Goal: Task Accomplishment & Management: Manage account settings

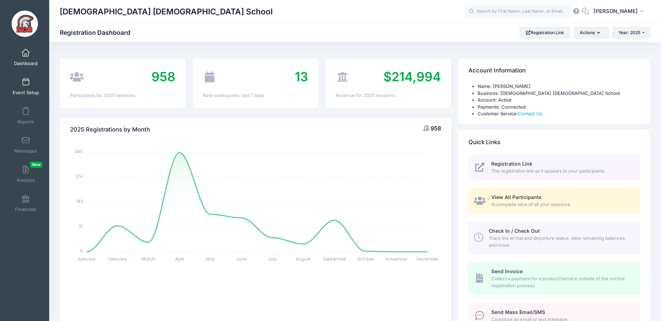
click at [26, 85] on span at bounding box center [26, 82] width 0 height 8
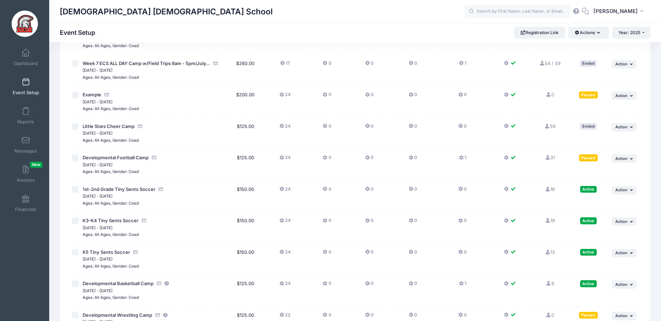
scroll to position [1375, 0]
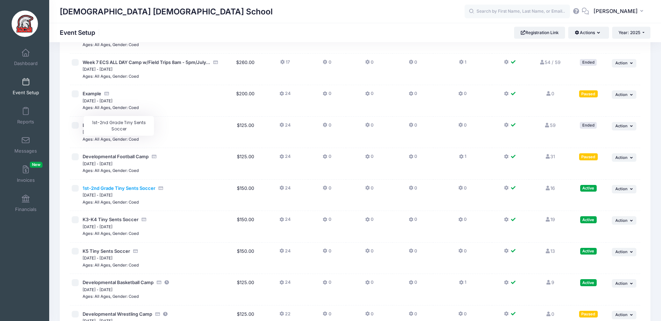
click at [136, 185] on span "1st-2nd Grade Tiny Sents Soccer" at bounding box center [119, 188] width 73 height 6
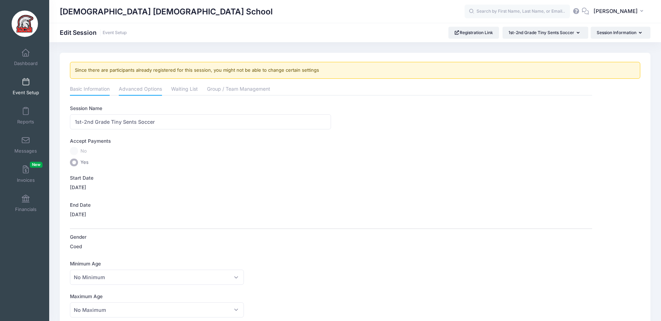
click at [133, 87] on link "Advanced Options" at bounding box center [140, 89] width 43 height 13
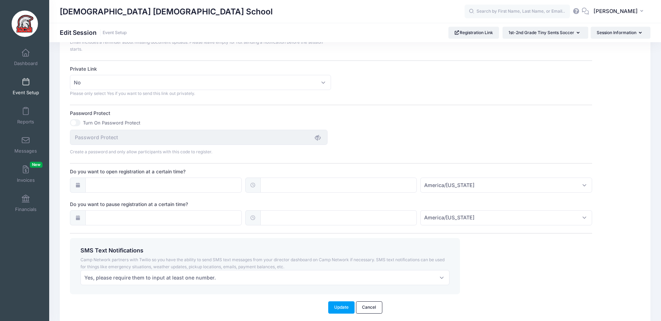
scroll to position [456, 0]
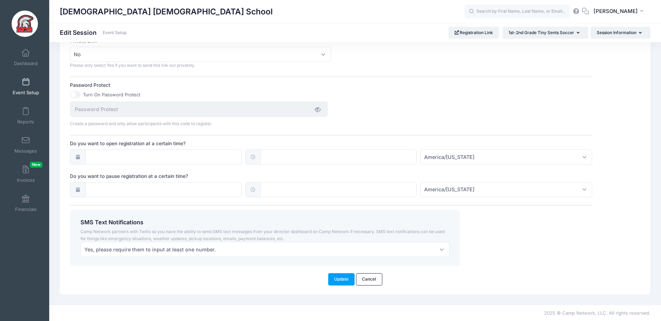
click at [77, 189] on icon at bounding box center [78, 189] width 6 height 5
click at [103, 187] on input "Do you want to pause registration at a certain time?" at bounding box center [163, 189] width 156 height 15
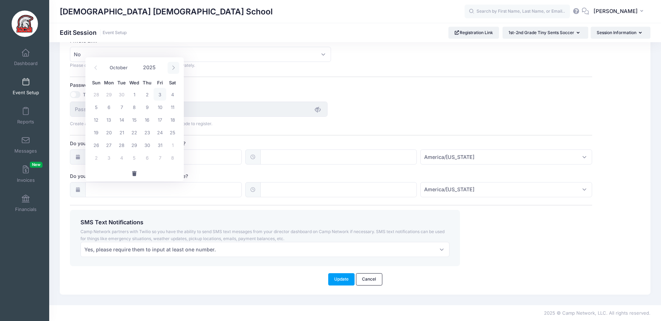
click at [174, 68] on icon at bounding box center [173, 67] width 5 height 5
select select "10"
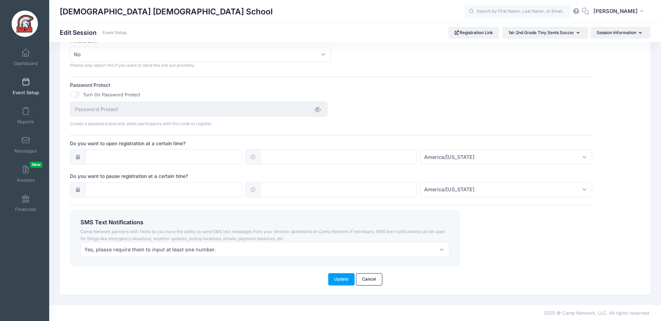
click at [389, 90] on div "Password Protect Turn On Password Protect Create a password and only allow part…" at bounding box center [331, 103] width 522 height 45
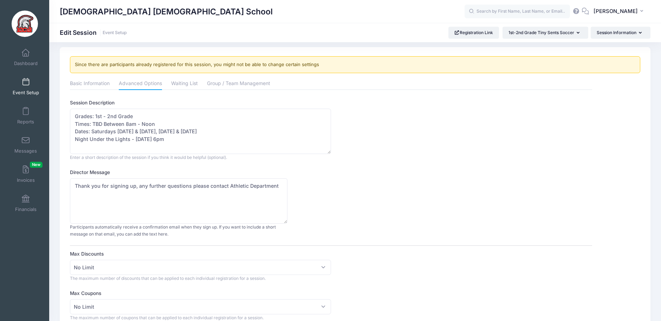
scroll to position [0, 0]
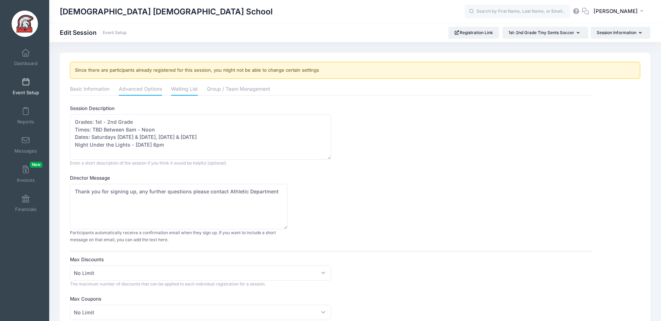
click at [190, 89] on link "Waiting List" at bounding box center [184, 89] width 27 height 13
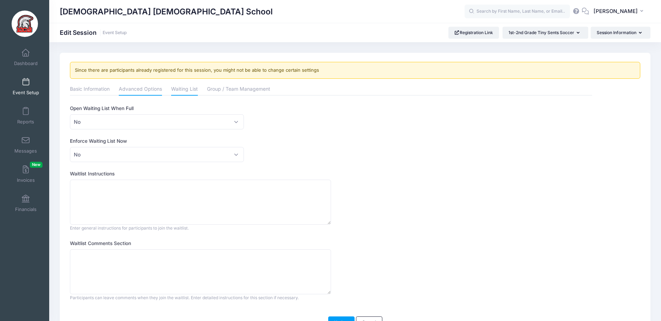
click at [147, 90] on link "Advanced Options" at bounding box center [140, 89] width 43 height 13
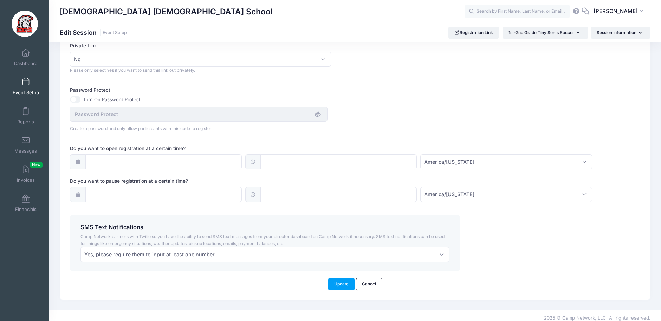
scroll to position [456, 0]
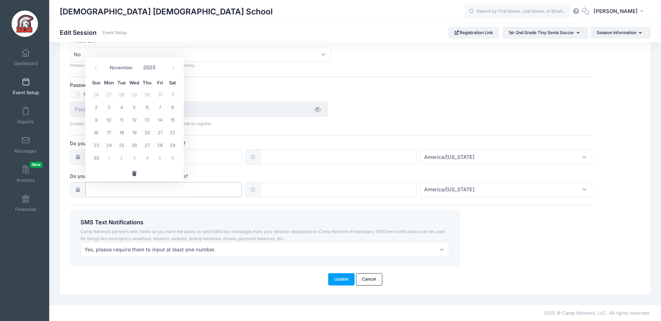
click at [194, 188] on input "Do you want to pause registration at a certain time?" at bounding box center [163, 189] width 156 height 15
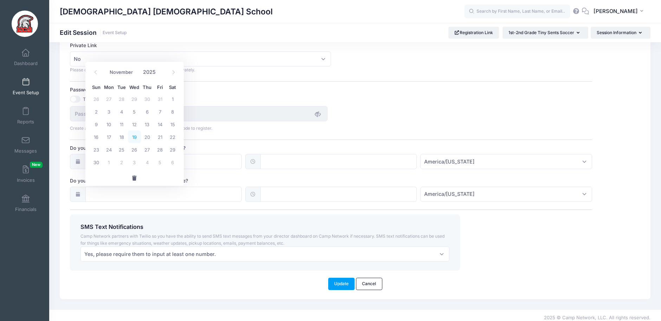
drag, startPoint x: 137, startPoint y: 138, endPoint x: 137, endPoint y: 145, distance: 6.7
click at [137, 138] on span "19" at bounding box center [134, 136] width 13 height 13
type input "11/19/2025"
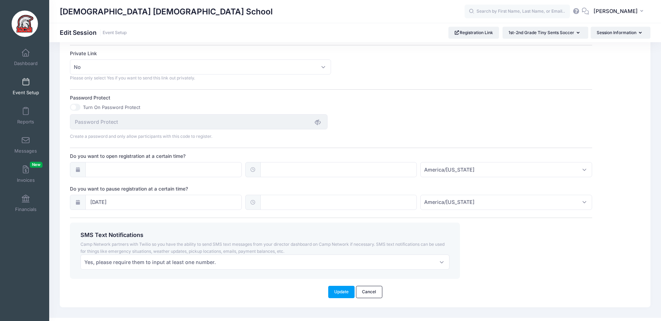
click at [80, 202] on icon at bounding box center [78, 202] width 6 height 5
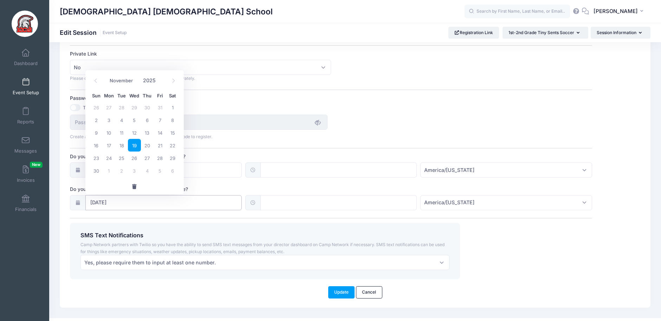
click at [107, 205] on input "11/19/2025" at bounding box center [163, 202] width 156 height 15
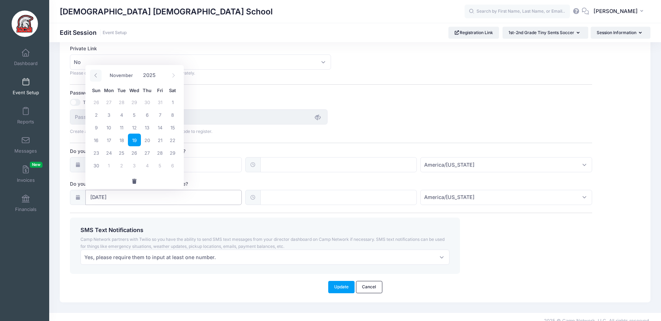
scroll to position [448, 0]
click at [97, 76] on icon at bounding box center [95, 76] width 5 height 5
select select "9"
click at [121, 115] on span "7" at bounding box center [121, 115] width 13 height 13
type input "[DATE]"
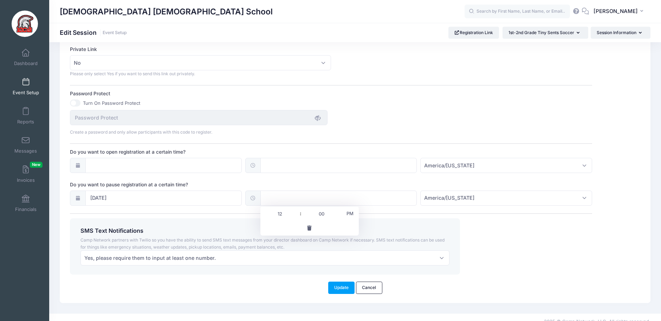
click at [268, 197] on input "text" at bounding box center [338, 197] width 156 height 15
click at [296, 218] on span at bounding box center [297, 217] width 5 height 7
type input "11:00"
type input "11"
click at [296, 218] on span at bounding box center [297, 217] width 5 height 7
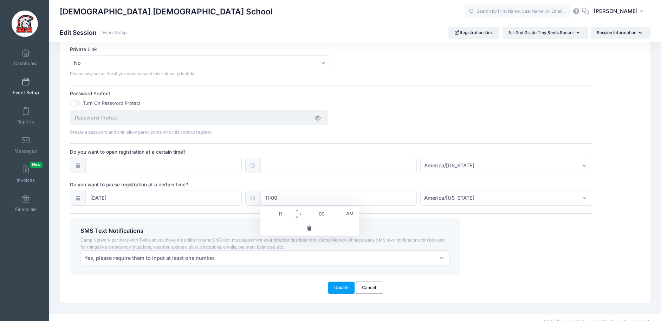
type input "10:00"
type input "10"
click at [338, 200] on input "10:00" at bounding box center [338, 197] width 156 height 15
click at [424, 219] on div "SMS Text Notifications Camp Network partners with Twilio so you have the abilit…" at bounding box center [265, 246] width 390 height 56
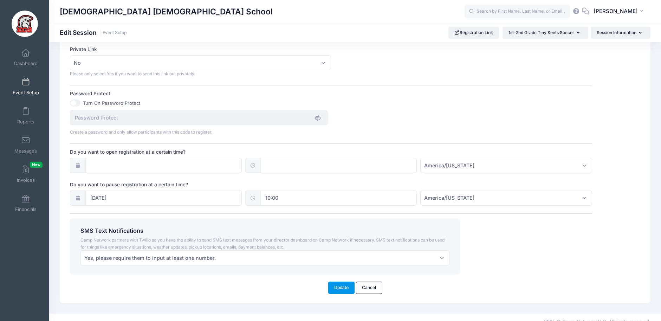
click at [346, 288] on button "Update" at bounding box center [341, 287] width 27 height 12
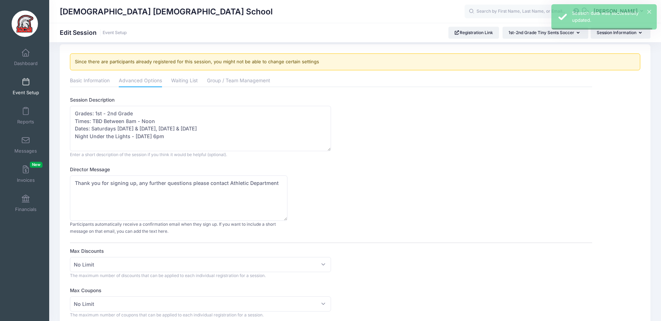
scroll to position [0, 0]
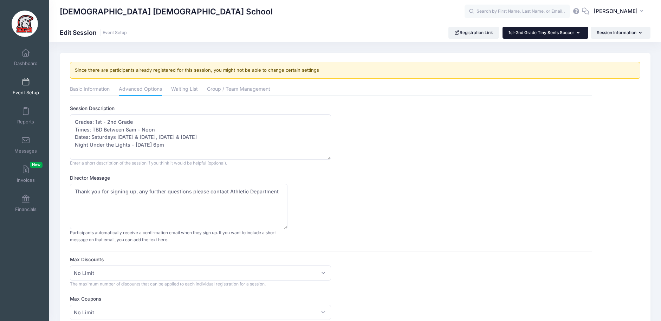
click at [579, 32] on button "1st-2nd Grade Tiny Sents Soccer" at bounding box center [545, 33] width 86 height 12
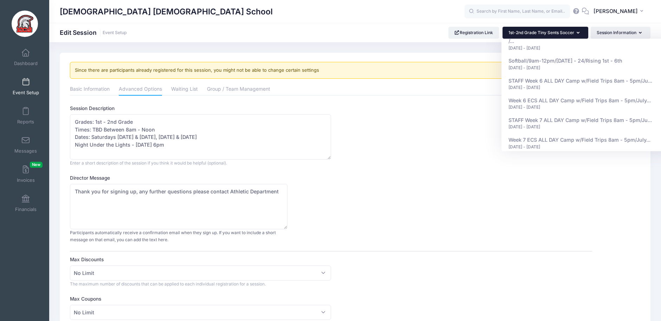
scroll to position [884, 0]
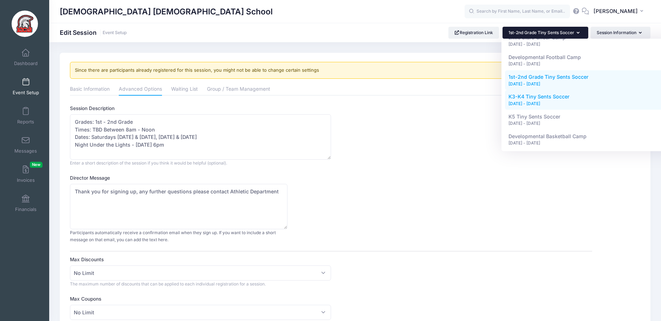
click at [549, 90] on link "K3-K4 Tiny Sents Soccer Oct 11, 2025 - Nov 8, 2025" at bounding box center [589, 100] width 169 height 20
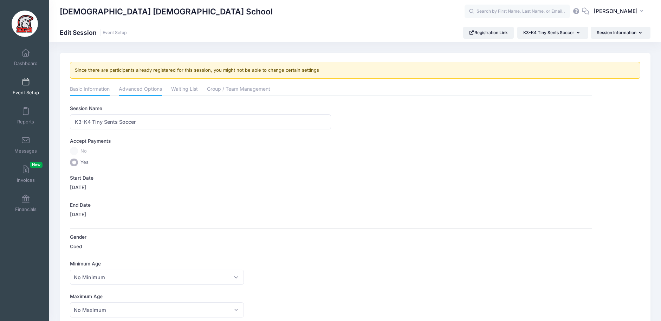
click at [146, 93] on link "Advanced Options" at bounding box center [140, 89] width 43 height 13
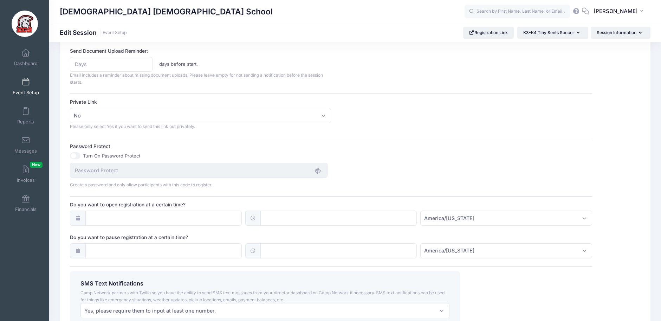
scroll to position [431, 0]
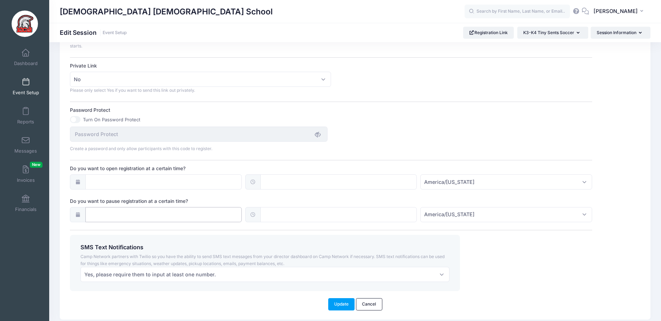
click at [159, 214] on input "Do you want to pause registration at a certain time?" at bounding box center [163, 214] width 156 height 15
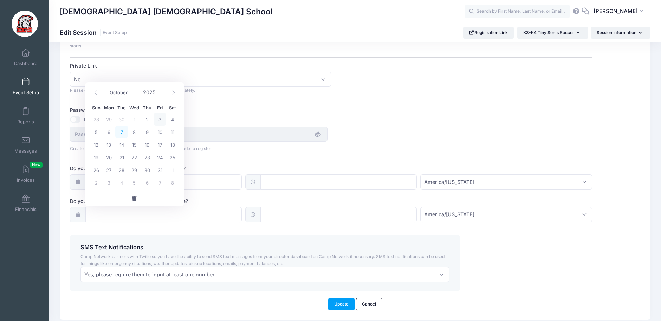
click at [124, 132] on span "7" at bounding box center [121, 131] width 13 height 13
type input "10/07/2025"
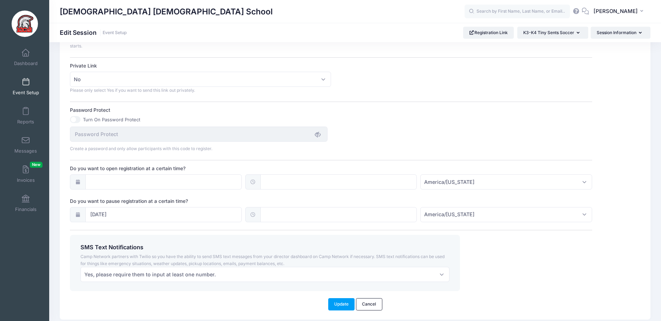
click at [278, 215] on input "text" at bounding box center [338, 214] width 156 height 15
click at [296, 234] on span at bounding box center [297, 233] width 5 height 7
type input "11:00"
type input "11"
drag, startPoint x: 296, startPoint y: 234, endPoint x: 309, endPoint y: 233, distance: 13.0
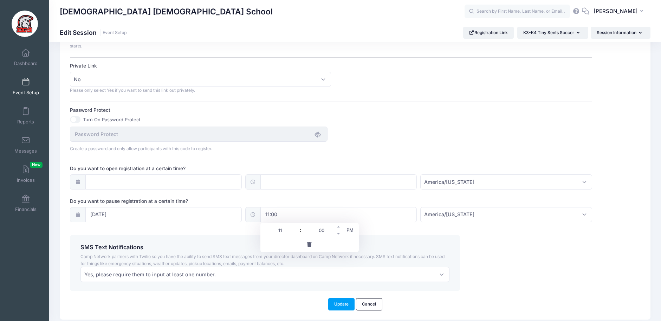
click at [296, 234] on span at bounding box center [297, 233] width 5 height 7
type input "10:00"
type input "10"
click at [381, 236] on div "SMS Text Notifications Camp Network partners with Twilio so you have the abilit…" at bounding box center [265, 263] width 390 height 56
click at [341, 306] on button "Update" at bounding box center [341, 304] width 27 height 12
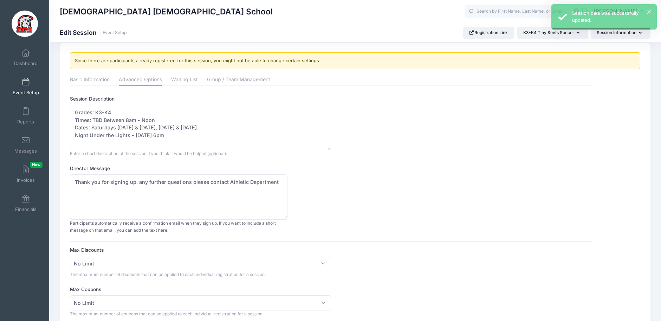
scroll to position [0, 0]
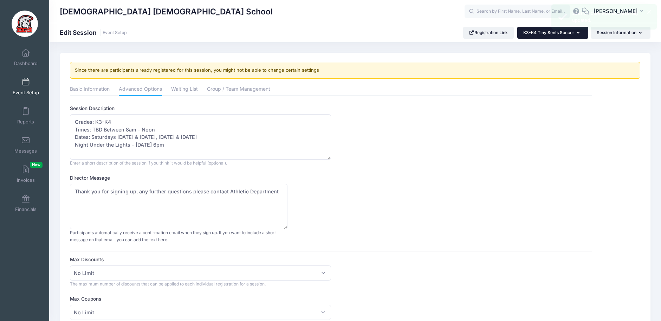
click at [577, 33] on icon "button" at bounding box center [579, 33] width 6 height 0
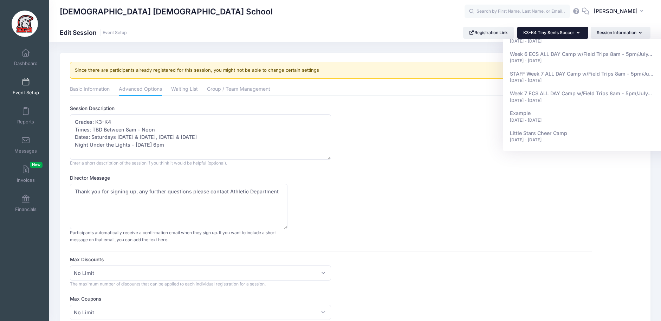
scroll to position [884, 0]
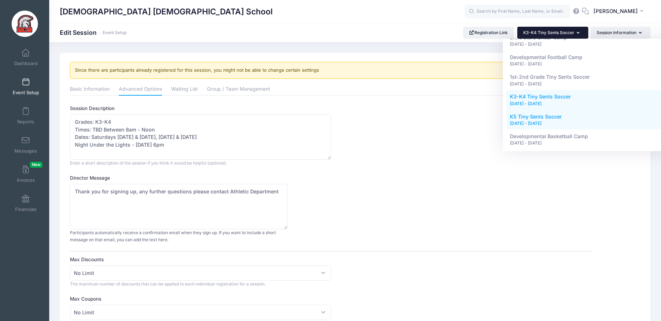
click at [565, 120] on div "[DATE] - [DATE]" at bounding box center [591, 123] width 162 height 6
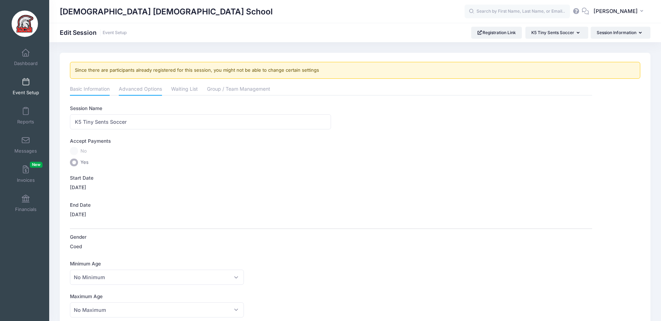
click at [148, 94] on link "Advanced Options" at bounding box center [140, 89] width 43 height 13
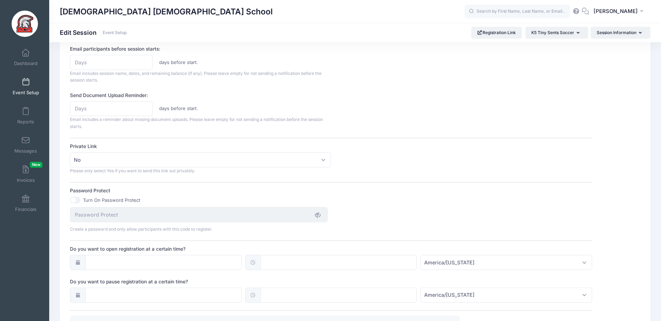
scroll to position [456, 0]
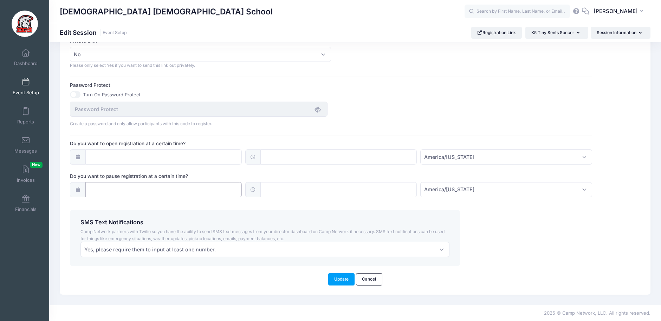
click at [108, 190] on input "Do you want to pause registration at a certain time?" at bounding box center [163, 189] width 156 height 15
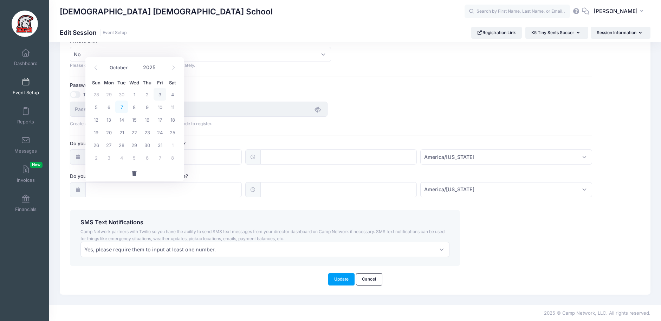
drag, startPoint x: 122, startPoint y: 105, endPoint x: 126, endPoint y: 107, distance: 5.4
click at [122, 105] on span "7" at bounding box center [121, 106] width 13 height 13
type input "[DATE]"
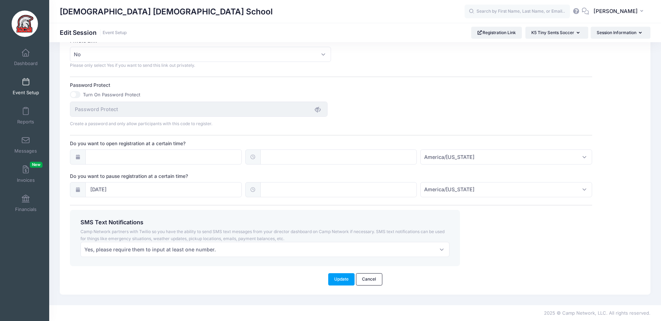
click at [288, 194] on input "text" at bounding box center [338, 189] width 156 height 15
click at [295, 209] on span at bounding box center [297, 208] width 5 height 7
type input "11:00"
type input "11"
click at [295, 209] on span at bounding box center [297, 208] width 5 height 7
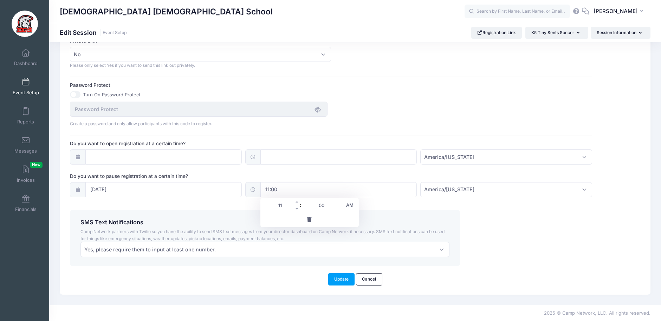
type input "10:00"
type input "10"
drag, startPoint x: 490, startPoint y: 238, endPoint x: 441, endPoint y: 266, distance: 57.3
click at [490, 238] on div "SMS Text Notifications Camp Network partners with Twilio so you have the abilit…" at bounding box center [331, 238] width 529 height 56
click at [337, 280] on button "Update" at bounding box center [341, 279] width 27 height 12
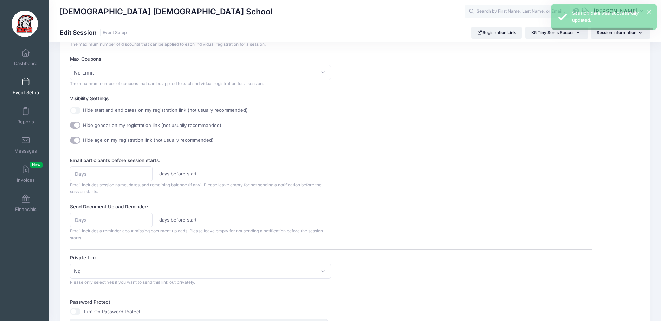
scroll to position [0, 0]
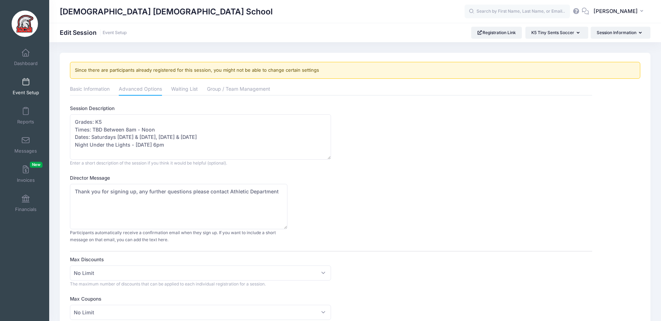
click at [26, 84] on span at bounding box center [26, 82] width 0 height 8
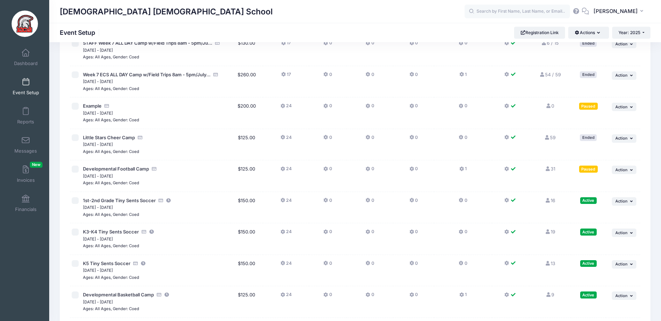
scroll to position [1407, 0]
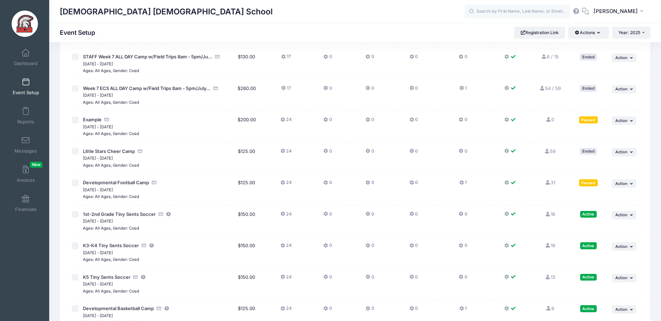
scroll to position [1407, 0]
